Goal: Task Accomplishment & Management: Manage account settings

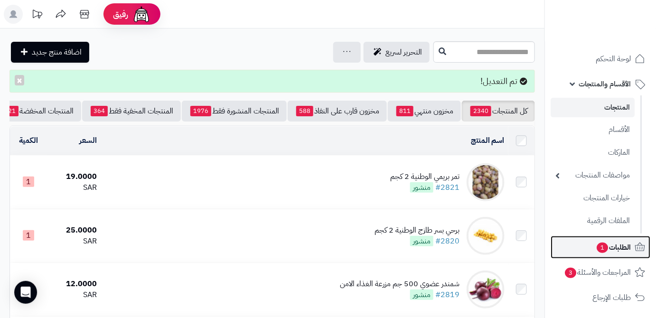
click at [587, 239] on link "الطلبات 1" at bounding box center [601, 247] width 100 height 23
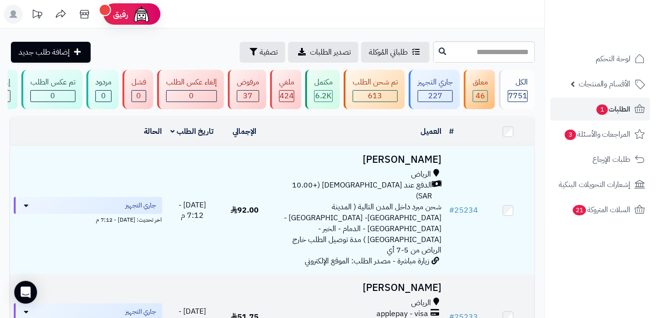
scroll to position [86, 0]
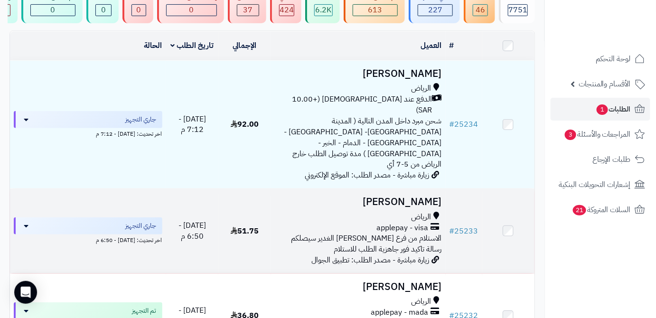
click at [429, 197] on h3 "[PERSON_NAME]" at bounding box center [358, 202] width 167 height 11
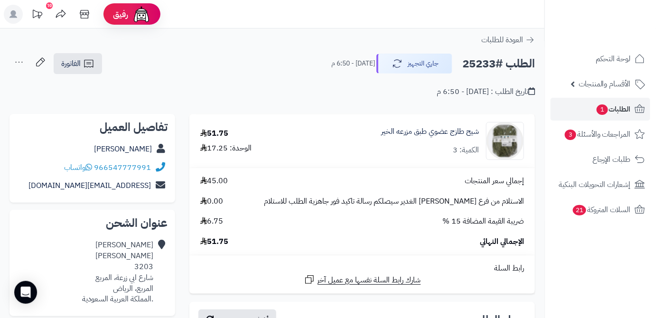
click at [471, 60] on h2 "الطلب #25233" at bounding box center [499, 63] width 73 height 19
copy h2 "25233"
click at [219, 242] on span "51.75" at bounding box center [214, 242] width 28 height 11
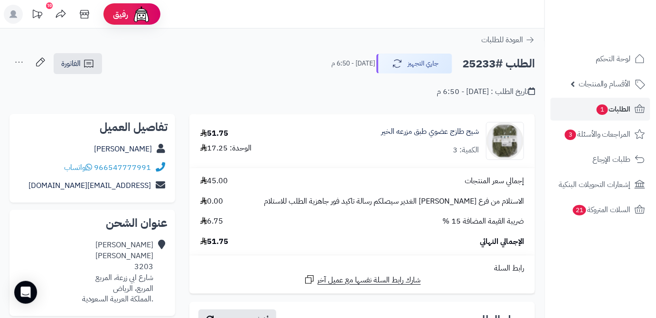
copy span "51.75"
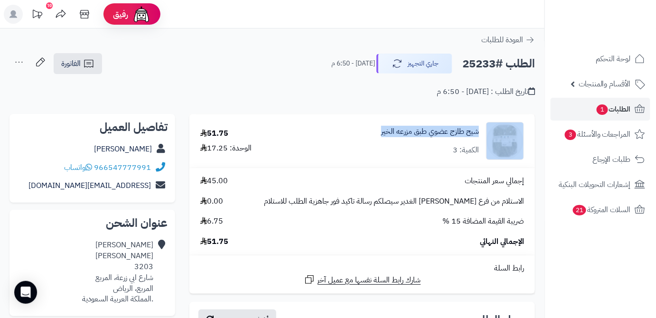
drag, startPoint x: 366, startPoint y: 132, endPoint x: 489, endPoint y: 136, distance: 123.5
click at [489, 136] on div "شيح طازج عضوي طبق مزرعه الخير الكمية: 3" at bounding box center [416, 141] width 232 height 38
copy div "شيح طازج عضوي طبق مزرعه الخير"
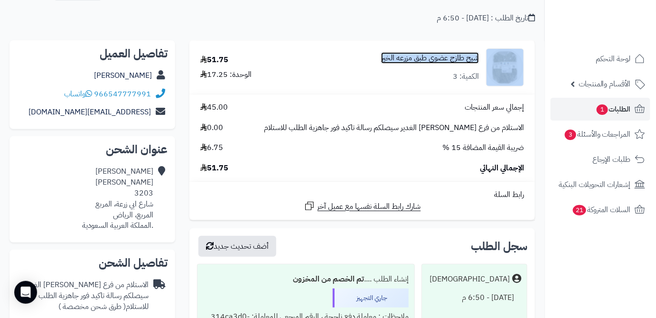
scroll to position [129, 0]
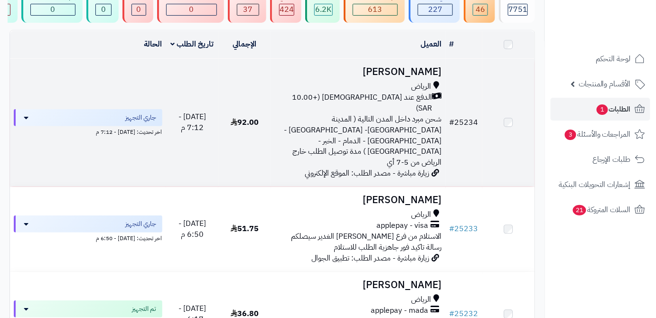
scroll to position [86, 0]
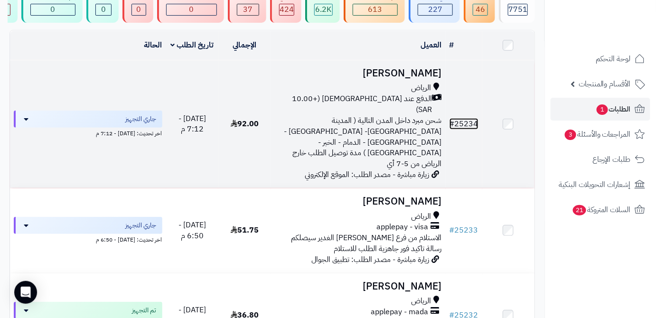
click at [471, 118] on link "# 25234" at bounding box center [464, 123] width 29 height 11
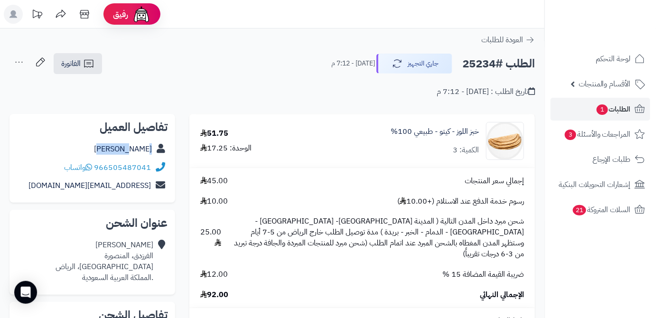
drag, startPoint x: 132, startPoint y: 151, endPoint x: 161, endPoint y: 154, distance: 28.6
click at [161, 154] on div "[PERSON_NAME]" at bounding box center [92, 149] width 151 height 19
copy div "حسن بكر"
drag, startPoint x: 95, startPoint y: 165, endPoint x: 152, endPoint y: 169, distance: 58.1
click at [155, 169] on div "966505487041 واتساب" at bounding box center [92, 168] width 151 height 19
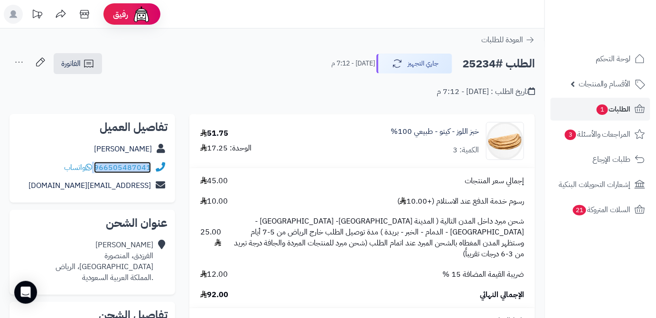
copy div "966505487041"
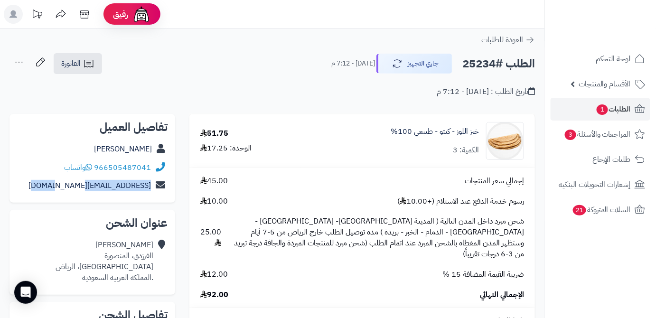
drag, startPoint x: 56, startPoint y: 188, endPoint x: 163, endPoint y: 189, distance: 107.3
click at [166, 189] on div "big-queen@hotmail.com" at bounding box center [92, 186] width 151 height 19
copy div "big-queen@hotmail.com"
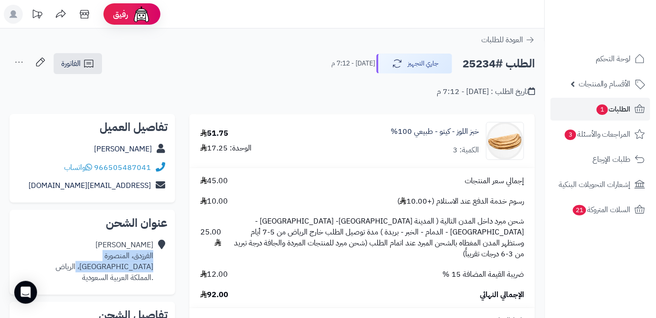
drag, startPoint x: 91, startPoint y: 267, endPoint x: 152, endPoint y: 257, distance: 62.1
click at [152, 257] on div "حسن بكر الفرزدق، المنصورة حي المنصورة، الرياض .المملكة العربية السعودية" at bounding box center [105, 261] width 98 height 43
copy div "الفرزدق، المنصورة حي المنصورة، الرياض"
click at [475, 66] on h2 "الطلب #25234" at bounding box center [499, 63] width 73 height 19
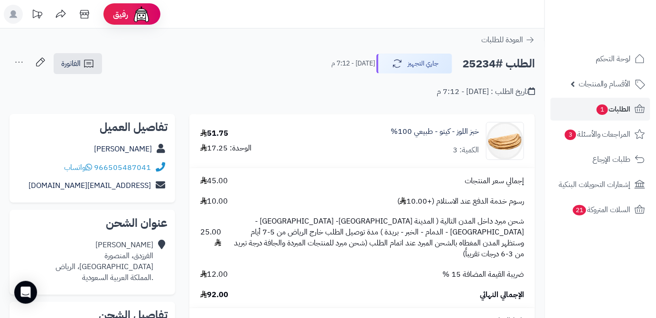
copy h2 "25234"
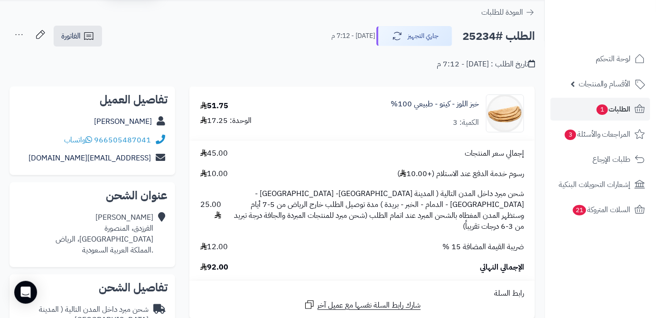
scroll to position [43, 0]
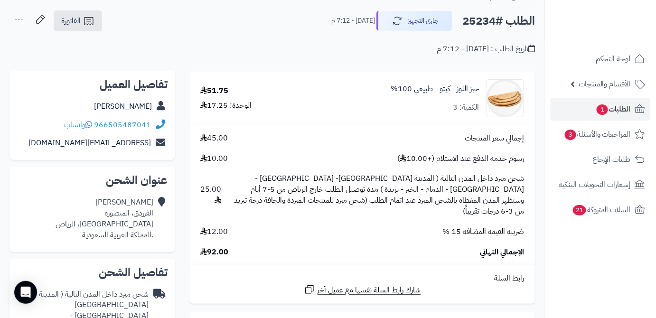
click at [219, 247] on span "92.00" at bounding box center [214, 252] width 28 height 11
copy span "92.00"
drag, startPoint x: 383, startPoint y: 91, endPoint x: 480, endPoint y: 94, distance: 96.9
click at [480, 94] on div "خبز اللوز - كيتو - طبيعي 100% الكمية: 3" at bounding box center [418, 98] width 227 height 38
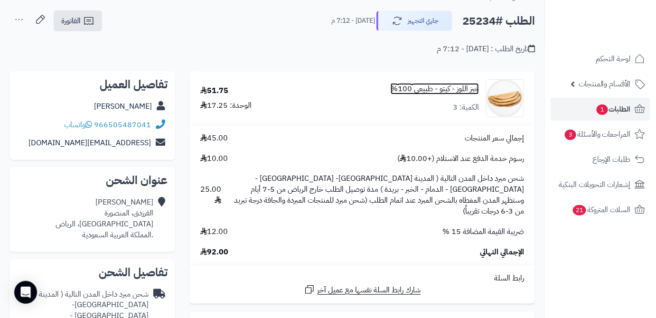
copy link "خبز اللوز - كيتو - طبيعي 100%"
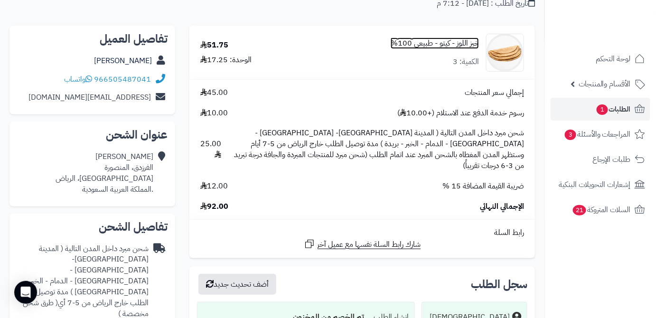
scroll to position [172, 0]
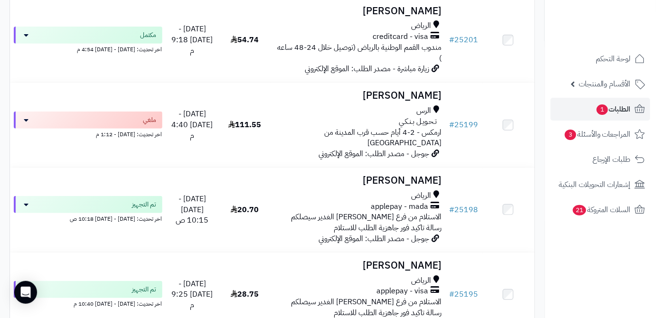
scroll to position [2530, 0]
